Goal: Task Accomplishment & Management: Manage account settings

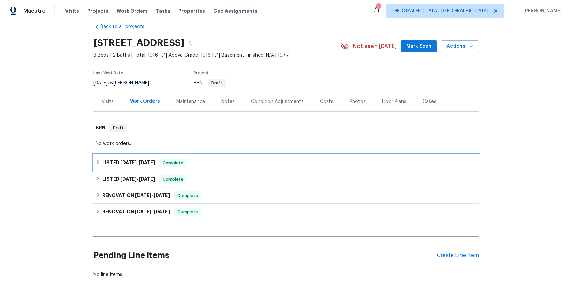
click at [144, 161] on span "[DATE]" at bounding box center [147, 162] width 16 height 5
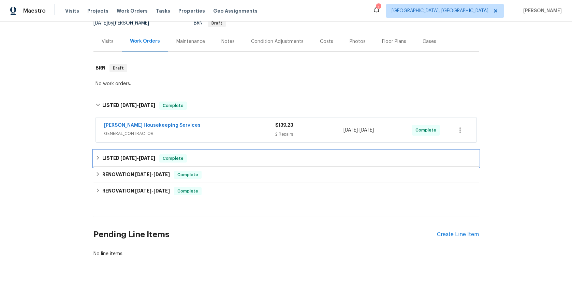
click at [134, 158] on span "[DATE] - [DATE]" at bounding box center [137, 158] width 35 height 5
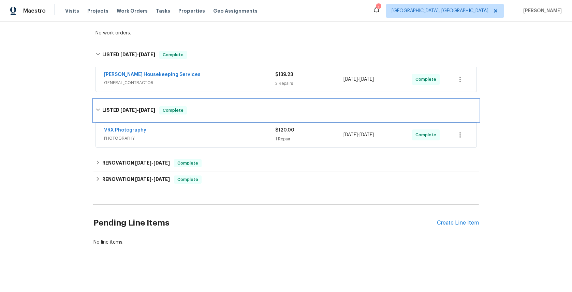
scroll to position [127, 0]
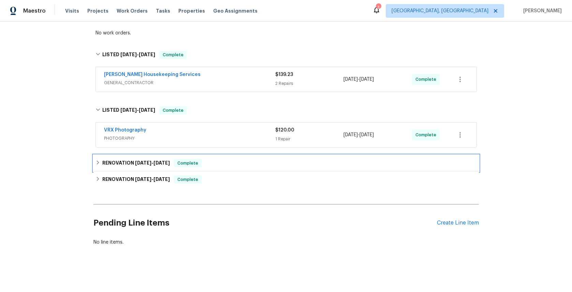
click at [139, 161] on span "[DATE]" at bounding box center [143, 163] width 16 height 5
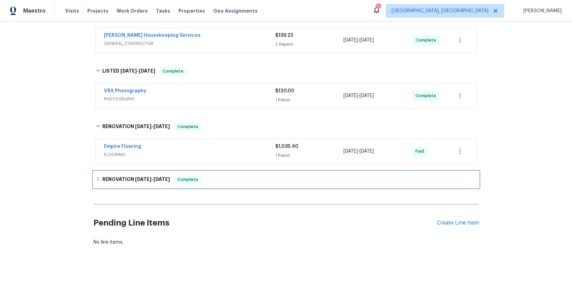
click at [141, 177] on span "[DATE]" at bounding box center [143, 179] width 16 height 5
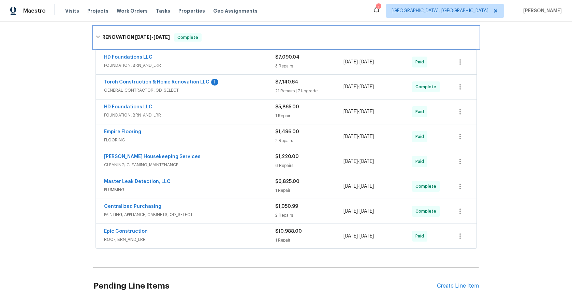
scroll to position [317, 0]
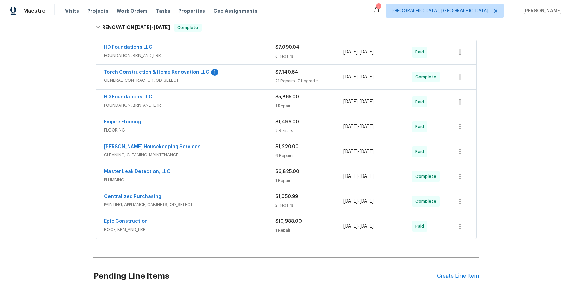
click at [128, 105] on span "FOUNDATION, BRN_AND_LRR" at bounding box center [189, 105] width 171 height 7
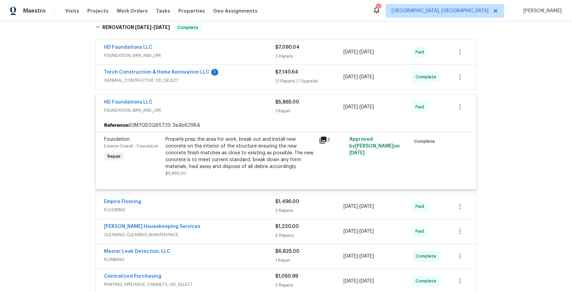
click at [321, 139] on icon at bounding box center [322, 140] width 7 height 7
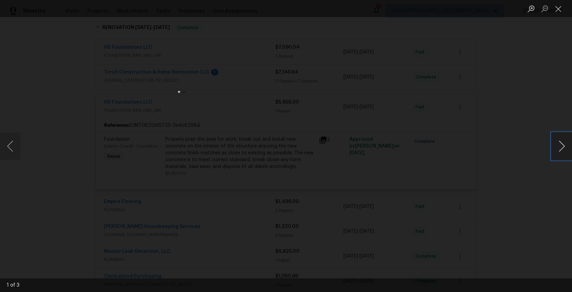
click at [559, 145] on button "Next image" at bounding box center [561, 146] width 20 height 27
click at [560, 145] on button "Next image" at bounding box center [561, 146] width 20 height 27
